Goal: Check status: Check status

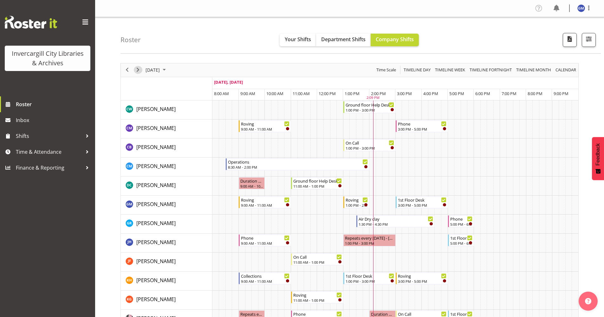
click at [135, 69] on span "Next" at bounding box center [138, 70] width 8 height 8
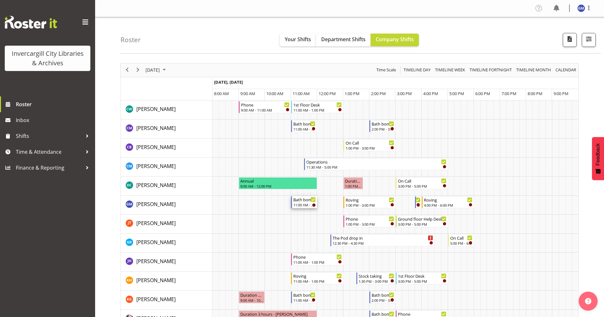
click at [302, 204] on div "11:00 AM - 12:00 PM" at bounding box center [304, 204] width 23 height 5
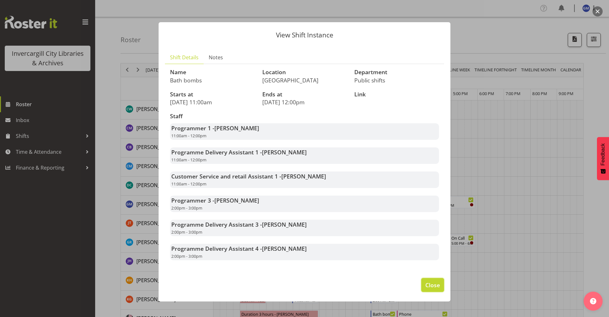
click at [428, 285] on span "Close" at bounding box center [432, 285] width 15 height 8
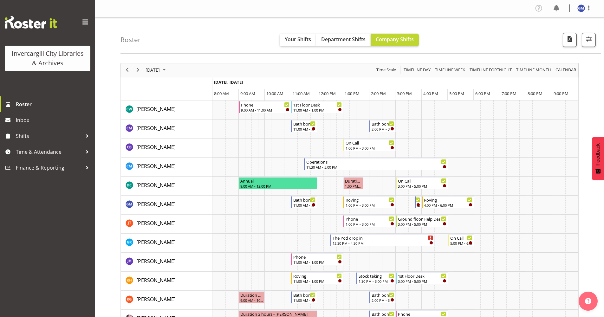
click at [132, 69] on div "previous period" at bounding box center [127, 69] width 11 height 13
